Goal: Information Seeking & Learning: Check status

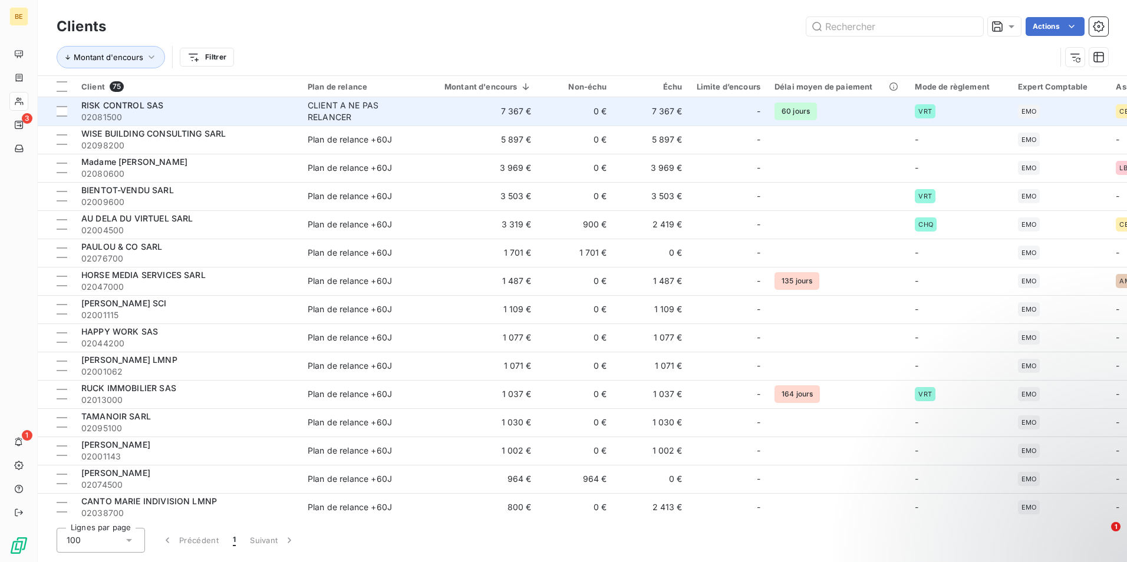
click at [520, 114] on td "7 367 €" at bounding box center [481, 111] width 116 height 28
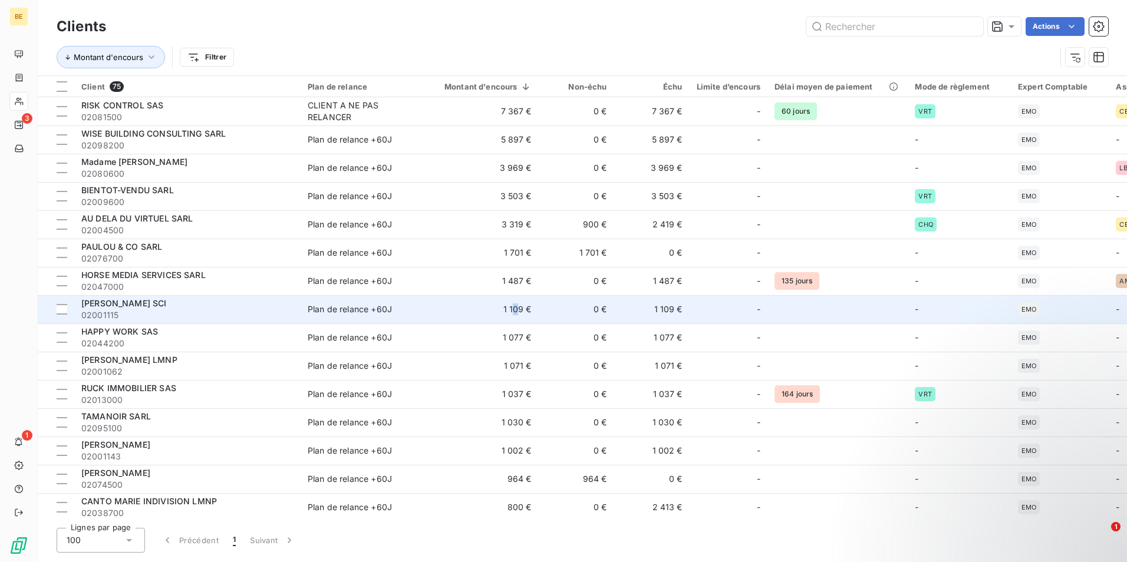
click at [516, 310] on td "1 109 €" at bounding box center [481, 309] width 116 height 28
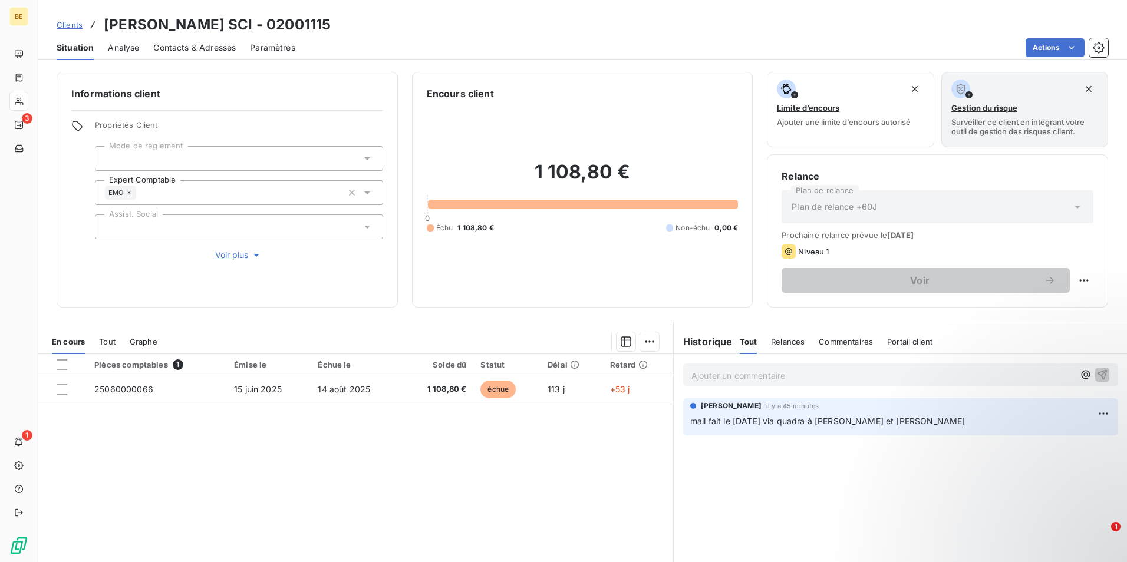
click at [722, 373] on p "Ajouter un commentaire ﻿" at bounding box center [883, 376] width 383 height 15
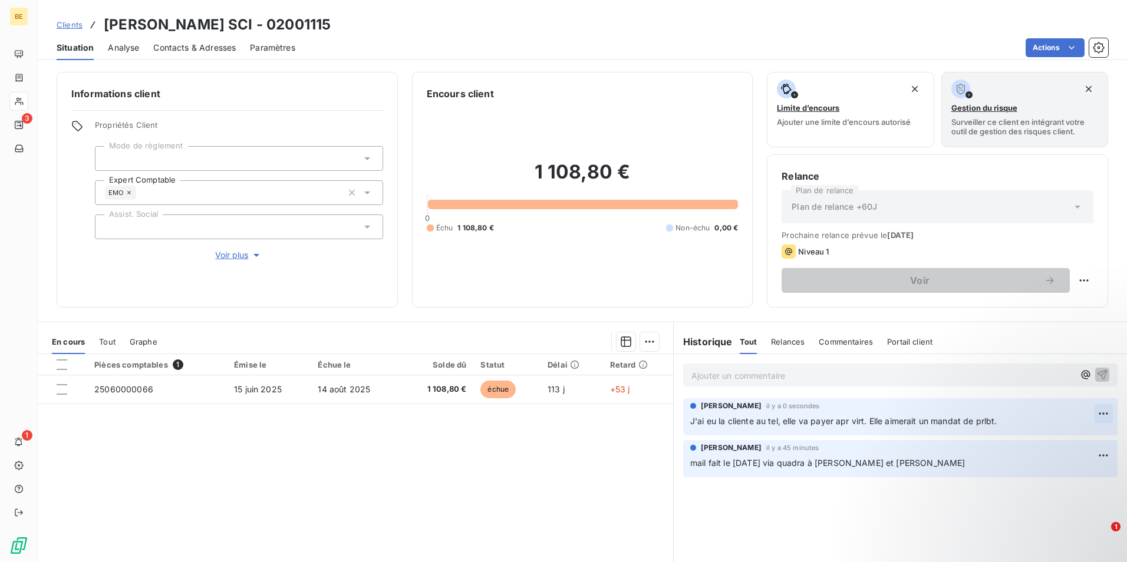
click at [1098, 414] on html "BE 3 1 Clients [PERSON_NAME] SCI - 02001115 Situation Analyse Contacts & Adress…" at bounding box center [563, 281] width 1127 height 562
click at [1058, 436] on div "Editer" at bounding box center [1067, 439] width 66 height 19
click at [981, 420] on span "J'ai eu la cliente au tel, elle va payer apr virt. Elle aimerait un mandat de p…" at bounding box center [843, 421] width 307 height 10
click at [995, 420] on span "J'ai eu la cliente au tel, elle va payer apr virt. Elle aimerait un mandat de p…" at bounding box center [846, 421] width 312 height 10
click at [1099, 413] on html "BE 3 1 Clients [PERSON_NAME] SCI - 02001115 Situation Analyse Contacts & Adress…" at bounding box center [563, 281] width 1127 height 562
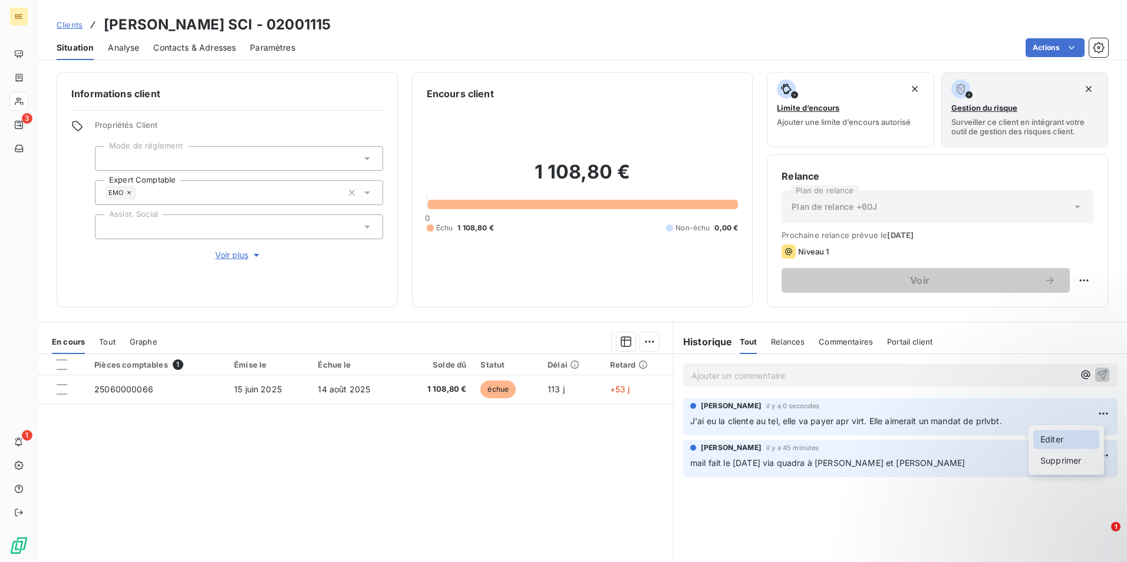
drag, startPoint x: 1076, startPoint y: 433, endPoint x: 1070, endPoint y: 435, distance: 6.2
click at [1075, 434] on div "Editer" at bounding box center [1067, 439] width 66 height 19
drag, startPoint x: 987, startPoint y: 422, endPoint x: 999, endPoint y: 420, distance: 12.5
click at [988, 422] on span "J'ai eu la cliente au tel, elle va payer apr virt. Elle aimerait un mandat de p…" at bounding box center [846, 421] width 312 height 10
drag, startPoint x: 835, startPoint y: 423, endPoint x: 853, endPoint y: 423, distance: 17.1
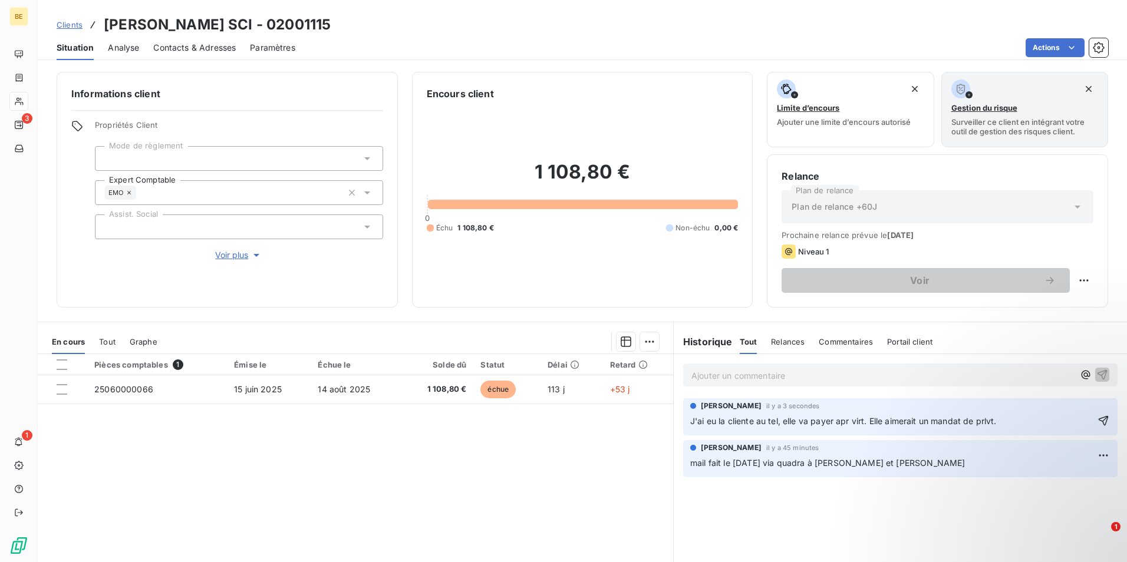
click at [837, 424] on span "J'ai eu la cliente au tel, elle va payer apr virt. Elle aimerait un mandat de p…" at bounding box center [843, 421] width 307 height 10
click at [1099, 421] on icon "button" at bounding box center [1104, 421] width 10 height 10
click at [460, 479] on div "Pièces comptables 1 Émise le Échue le Solde dû Statut Délai Retard 25060000066 …" at bounding box center [356, 467] width 636 height 227
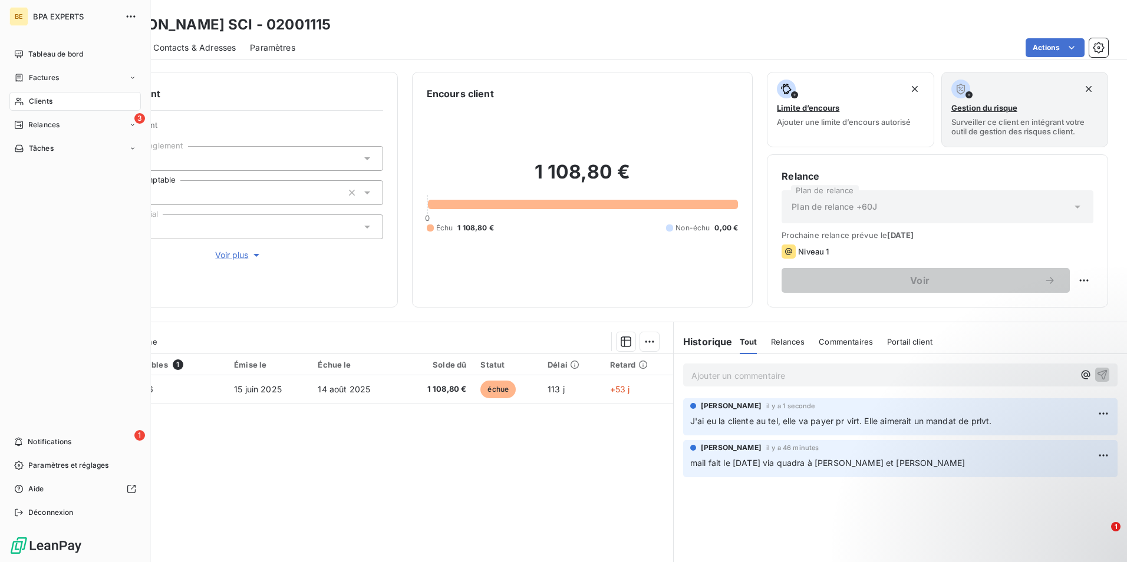
click at [41, 101] on span "Clients" at bounding box center [41, 101] width 24 height 11
